Goal: Task Accomplishment & Management: Complete application form

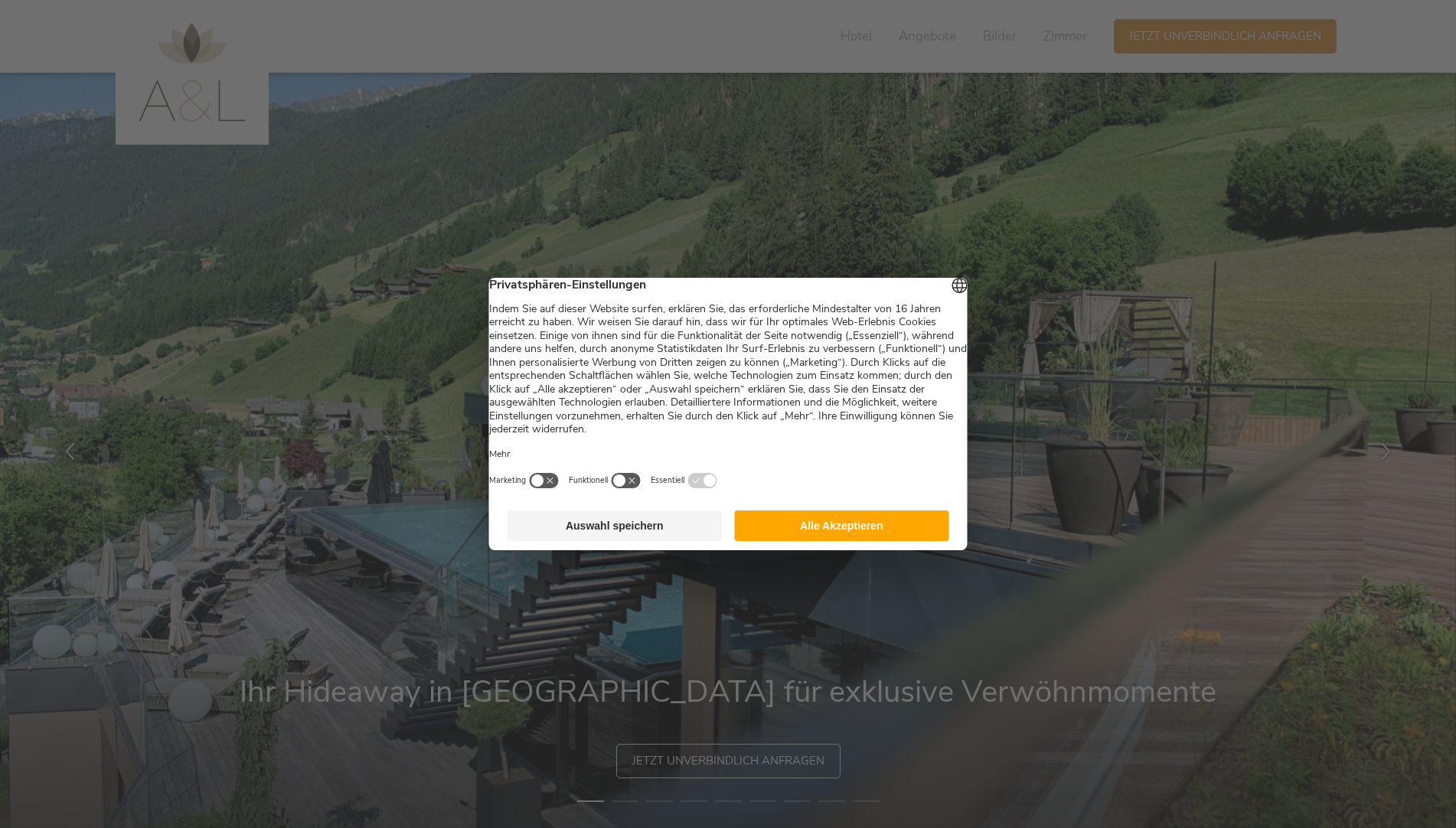
click at [669, 531] on button "Auswahl speichern" at bounding box center [615, 526] width 215 height 30
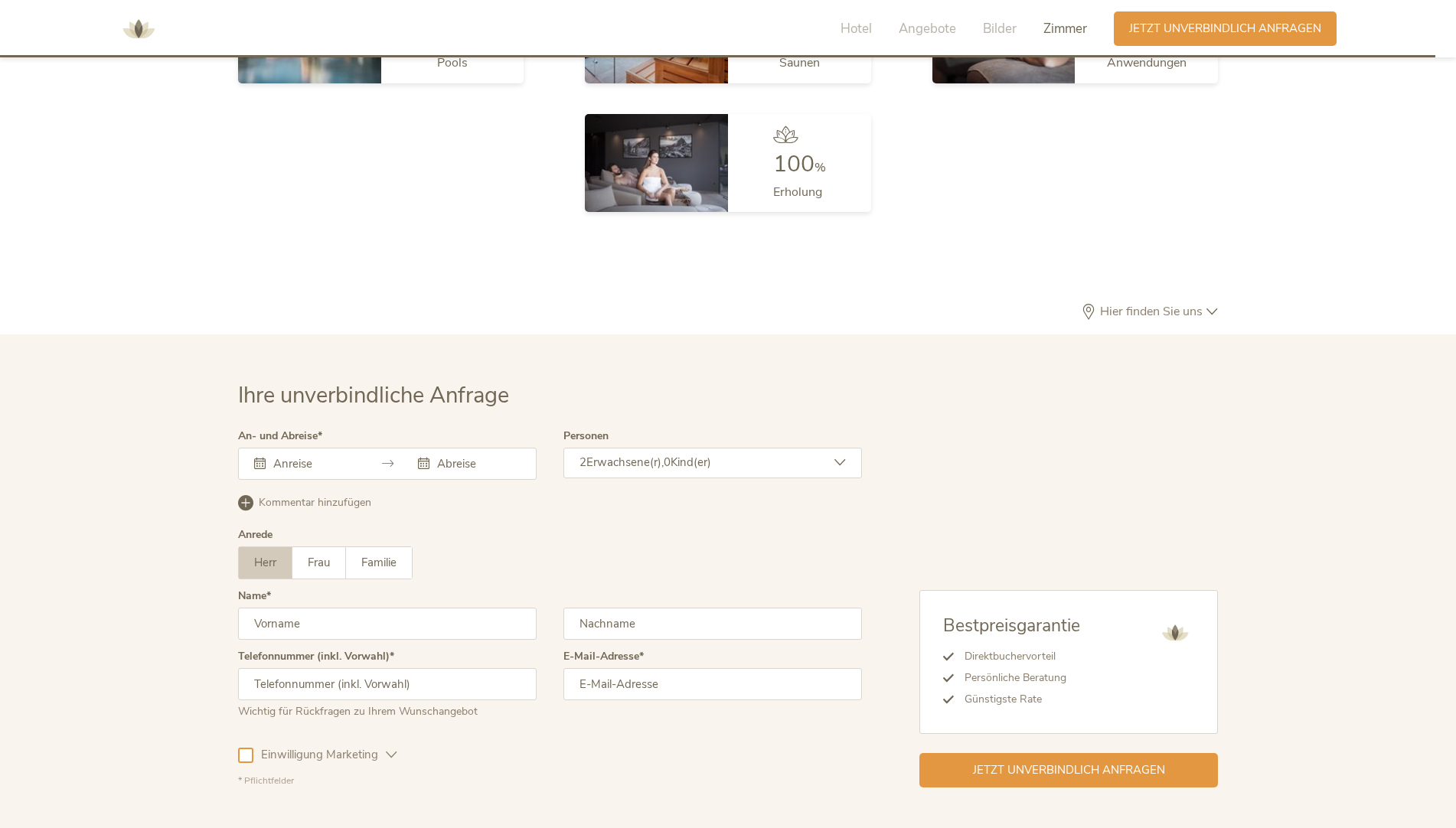
scroll to position [4515, 0]
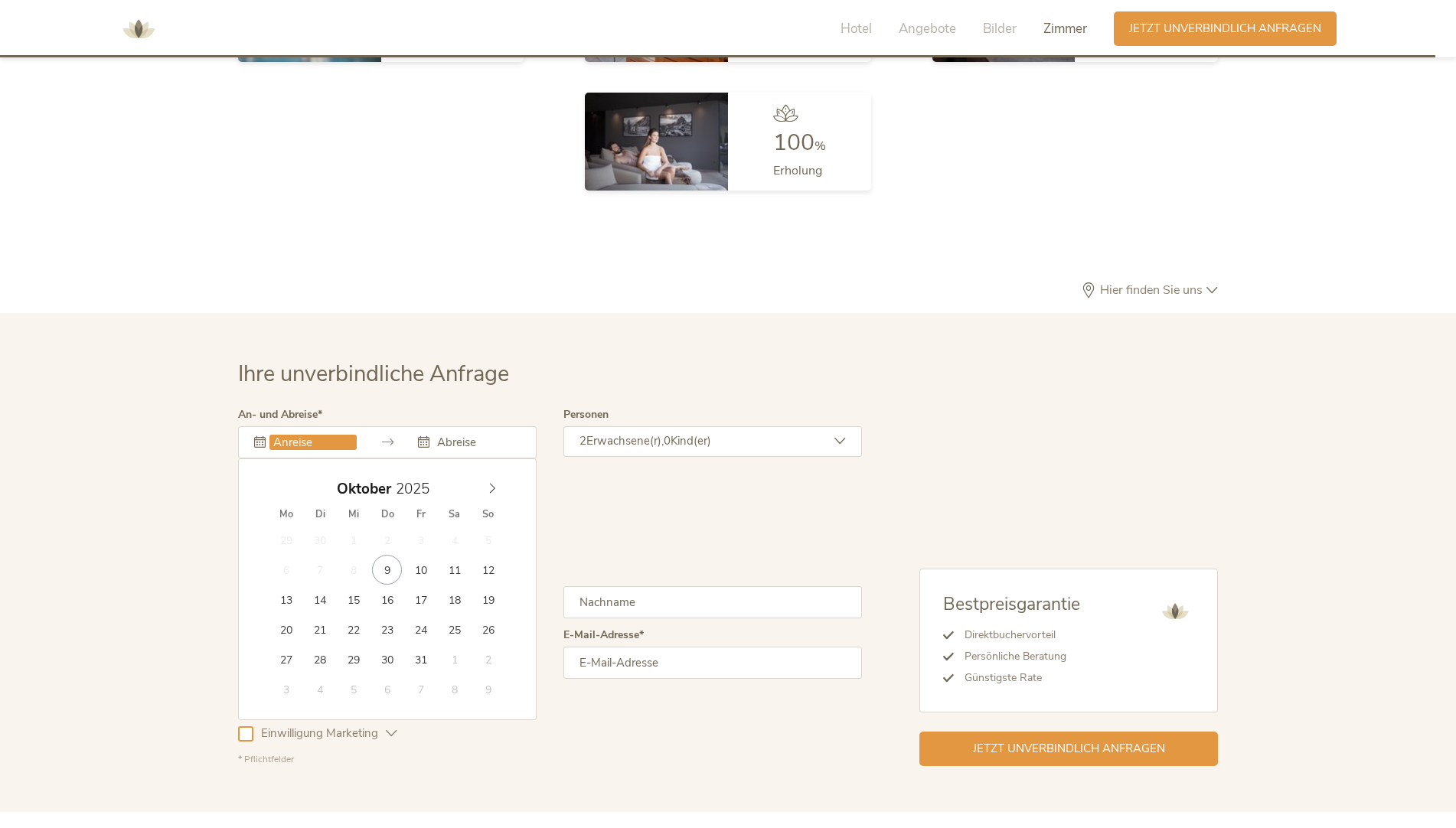
click at [315, 435] on input "text" at bounding box center [313, 443] width 87 height 15
click at [498, 474] on span at bounding box center [491, 485] width 26 height 22
type input "[DATE]"
type input "2026"
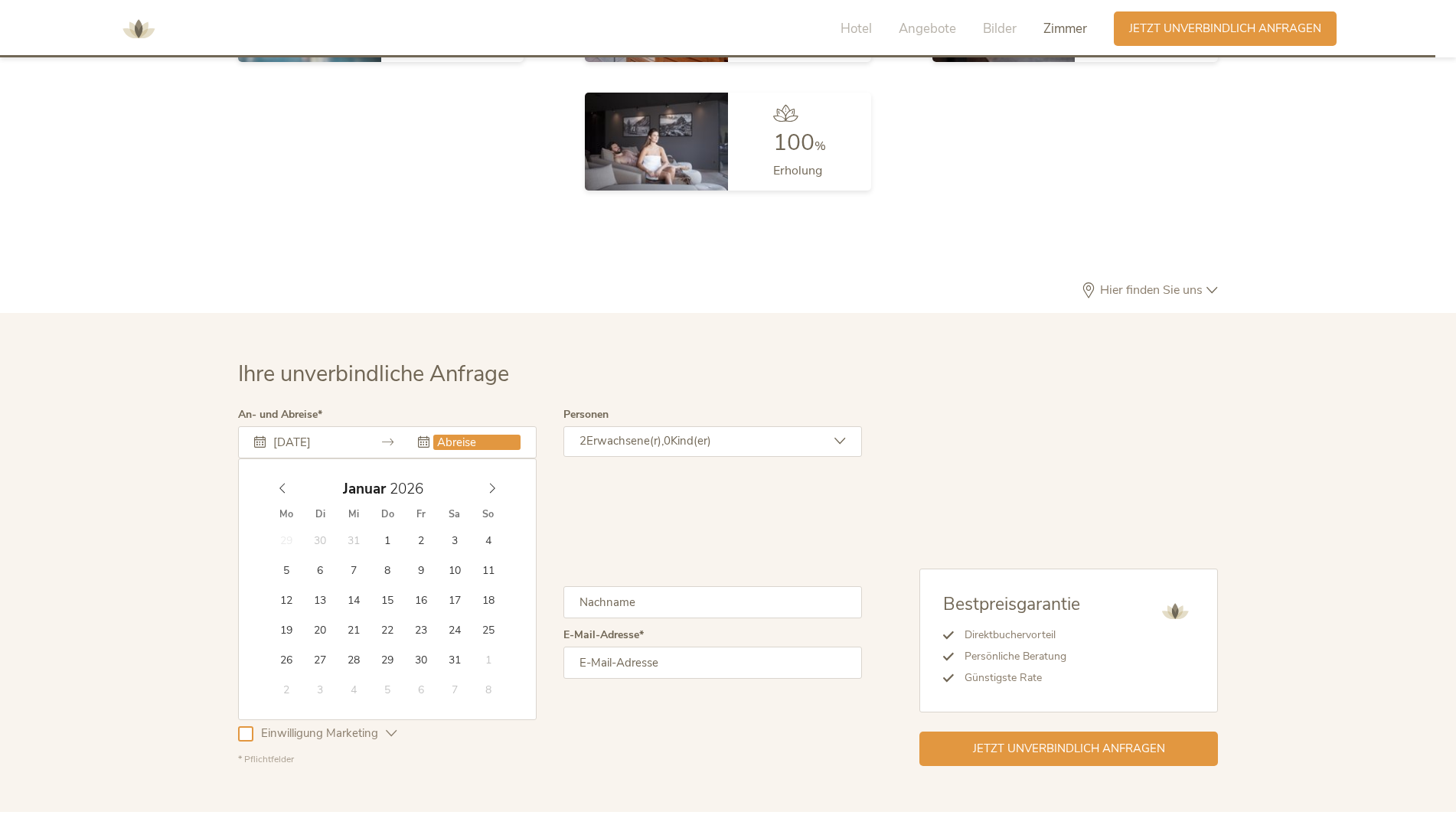
click at [495, 483] on icon at bounding box center [492, 488] width 11 height 11
type input "[DATE]"
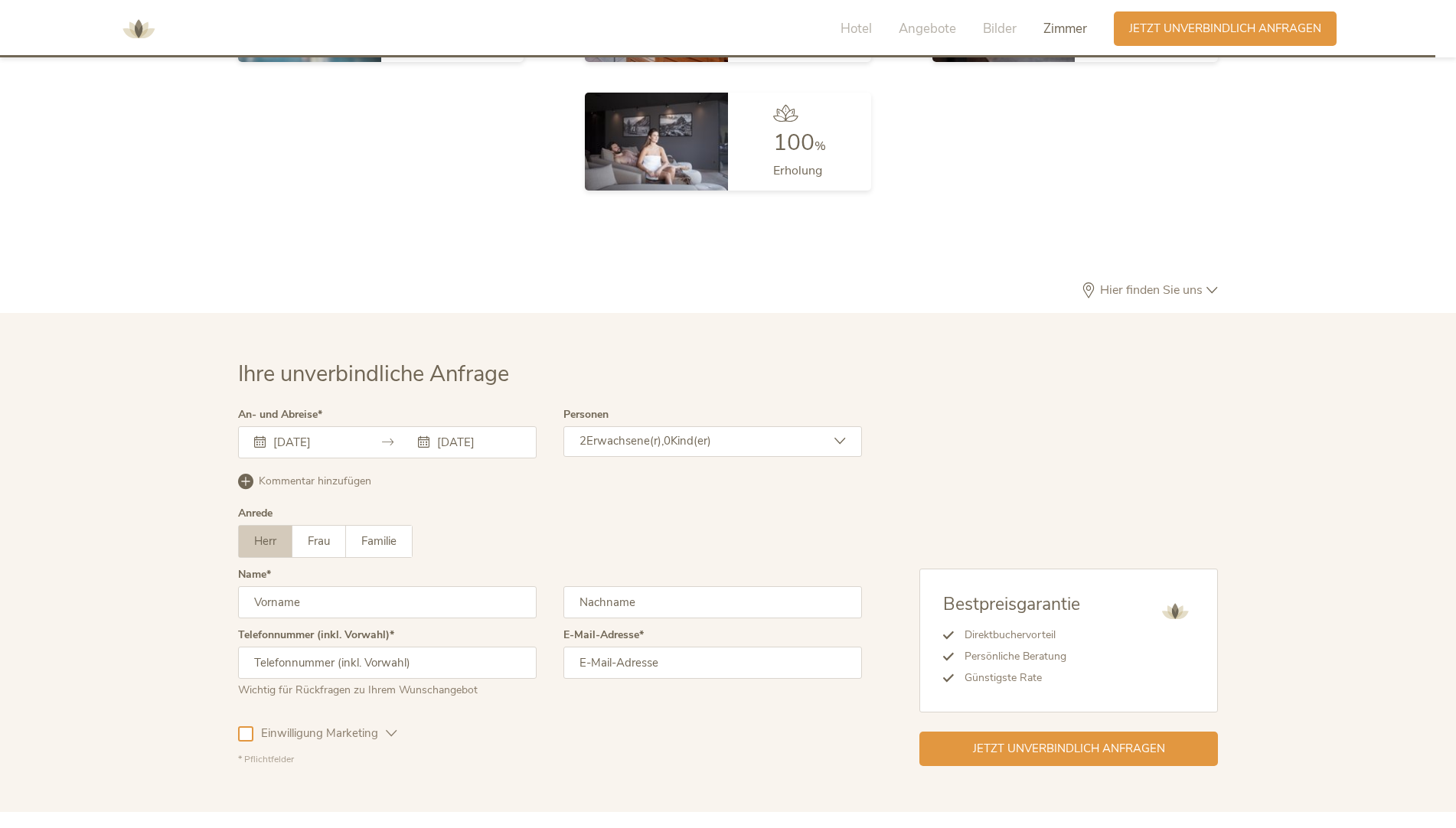
click at [324, 533] on span "Frau" at bounding box center [318, 541] width 22 height 15
drag, startPoint x: 337, startPoint y: 588, endPoint x: 342, endPoint y: 580, distance: 9.4
click at [339, 586] on input "text" at bounding box center [386, 602] width 298 height 32
type input "[PERSON_NAME]"
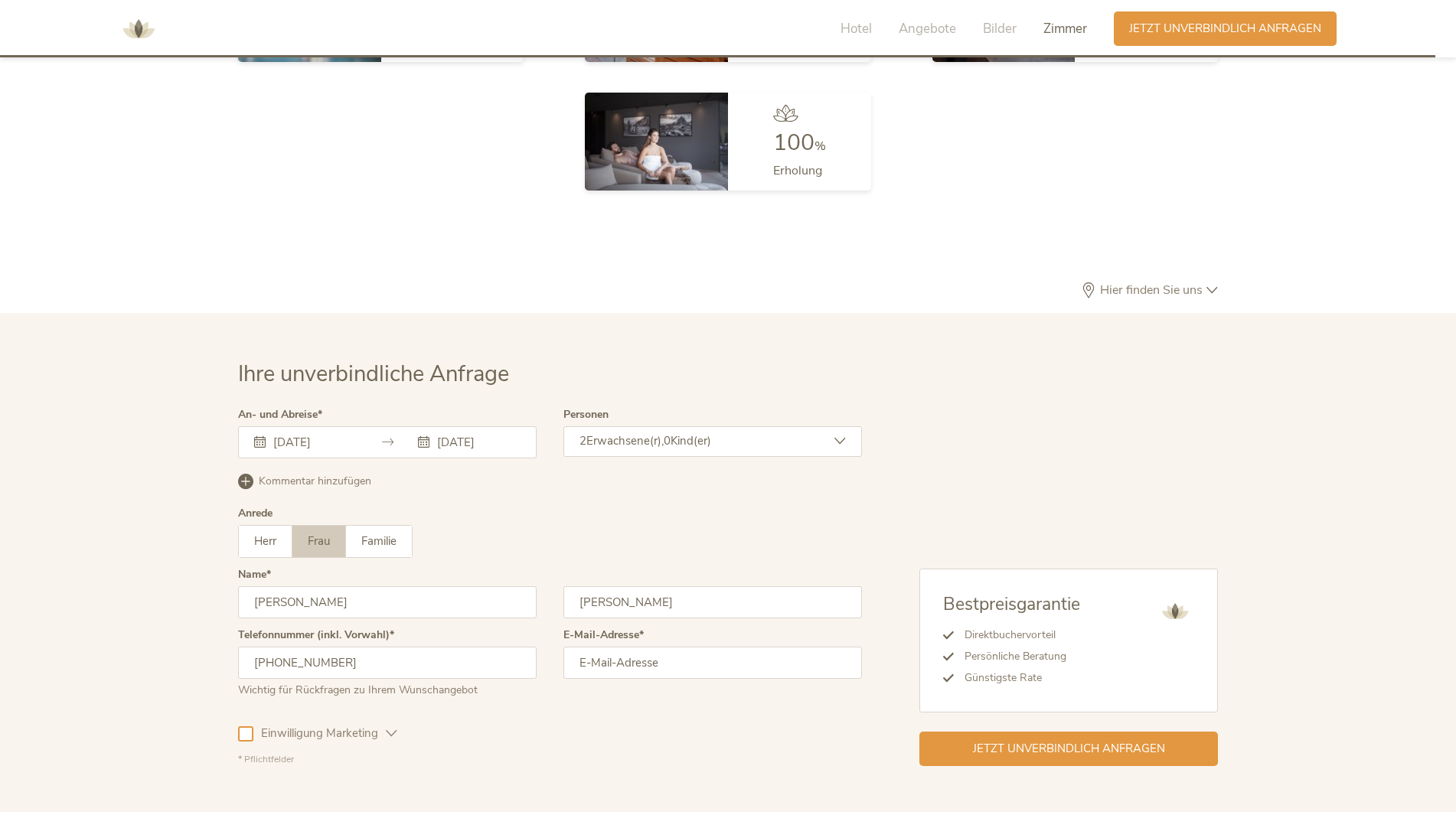
type input "[PHONE_NUMBER]"
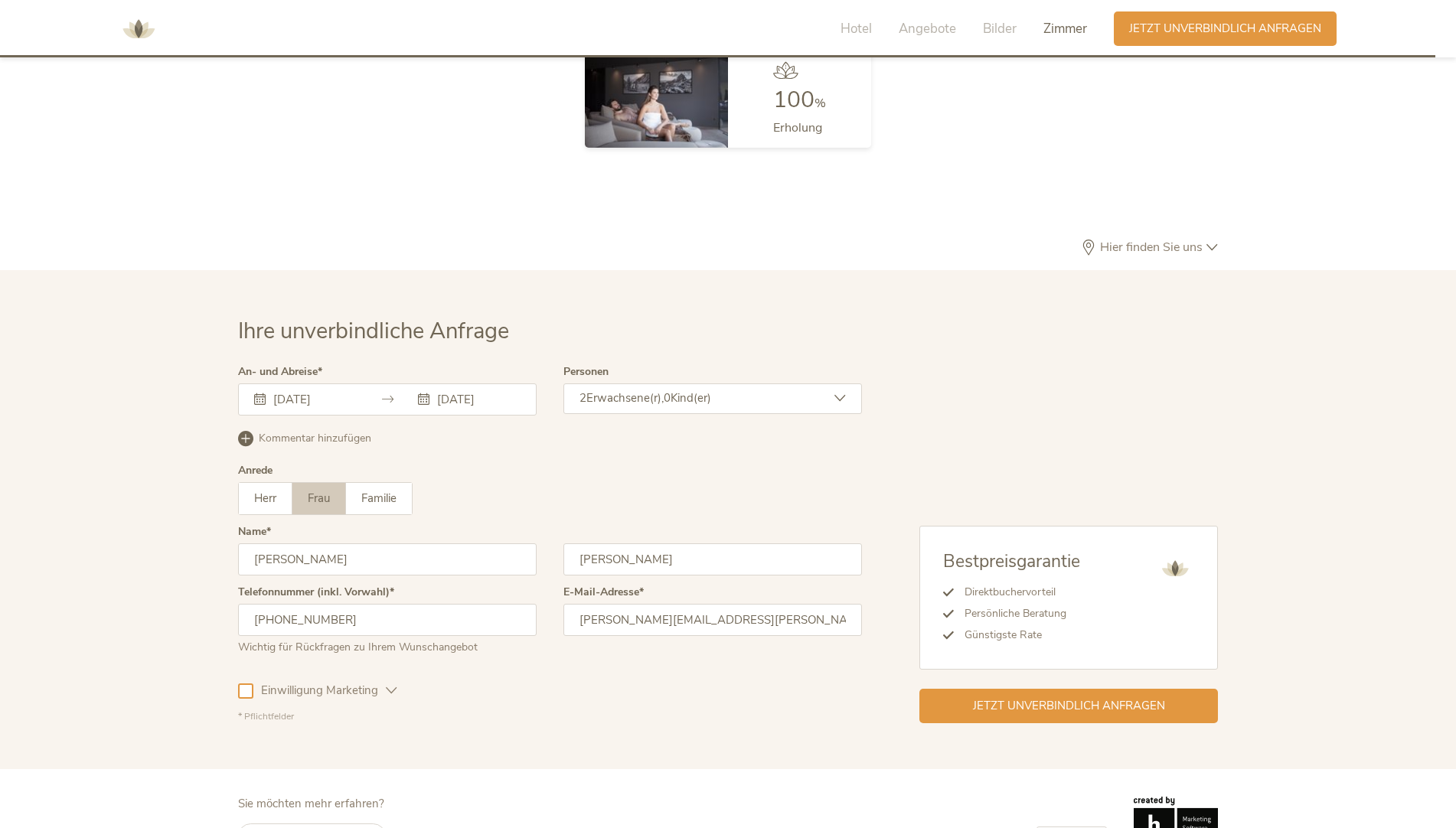
scroll to position [4581, 0]
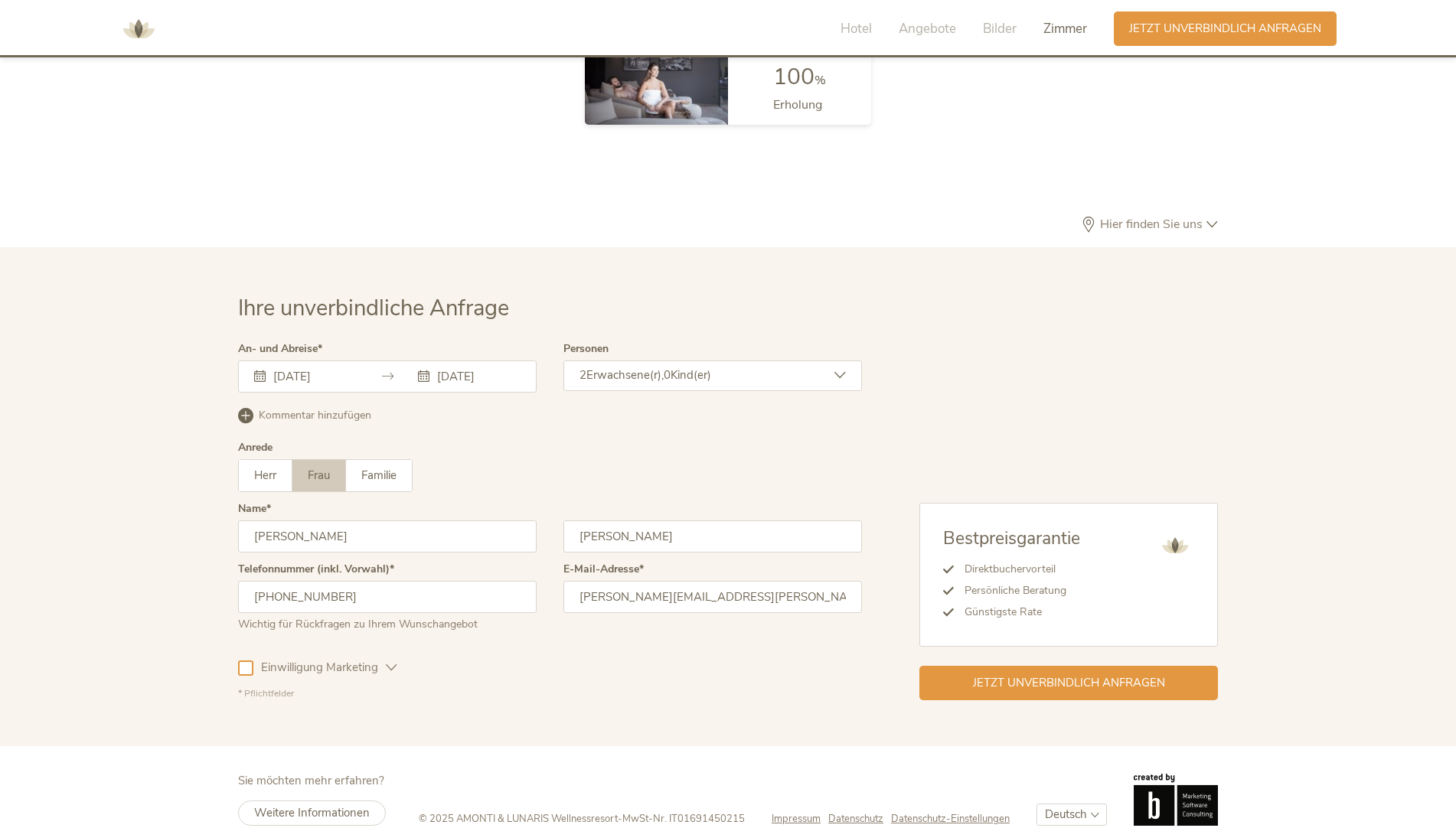
type input "[PERSON_NAME][EMAIL_ADDRESS][PERSON_NAME][PERSON_NAME][DOMAIN_NAME]"
click at [1025, 675] on span "Jetzt unverbindlich anfragen" at bounding box center [1069, 683] width 192 height 16
